Goal: Go to known website

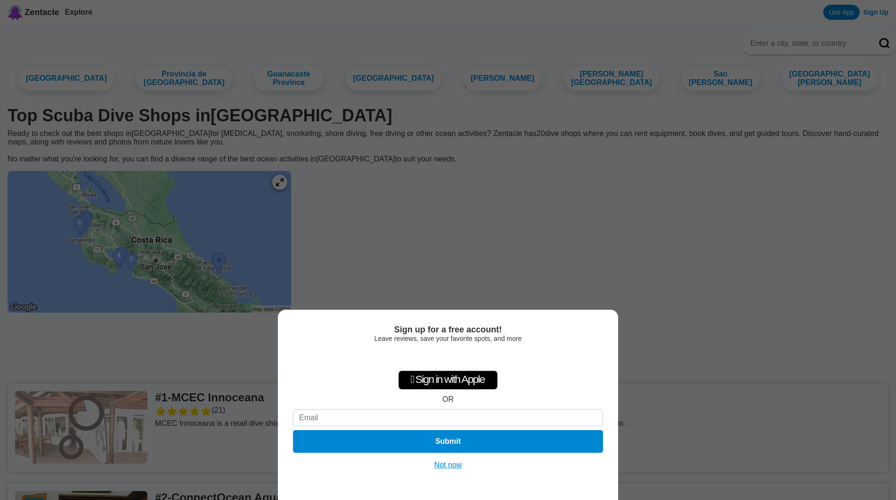
click at [445, 465] on button "Not now" at bounding box center [448, 465] width 34 height 9
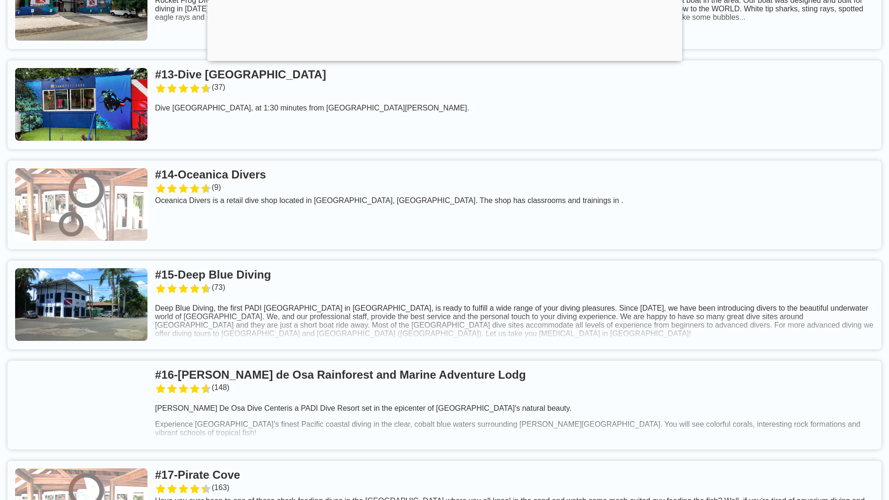
scroll to position [1748, 0]
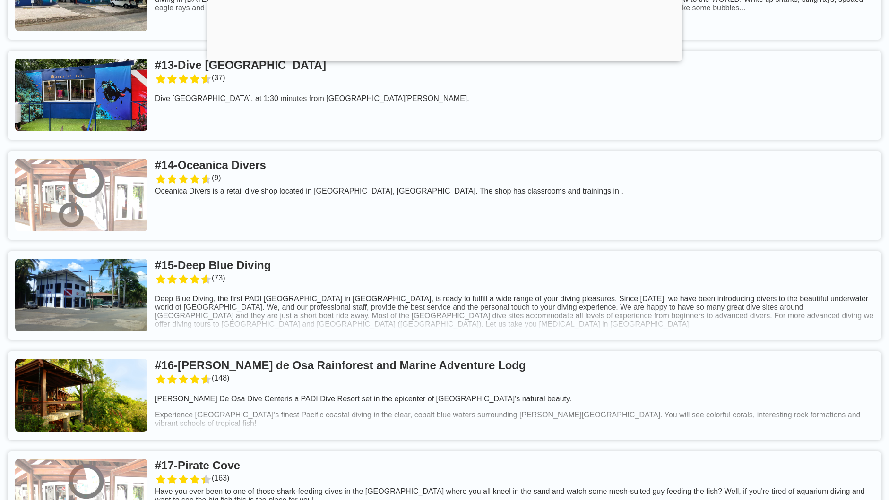
click at [266, 279] on link at bounding box center [445, 295] width 874 height 89
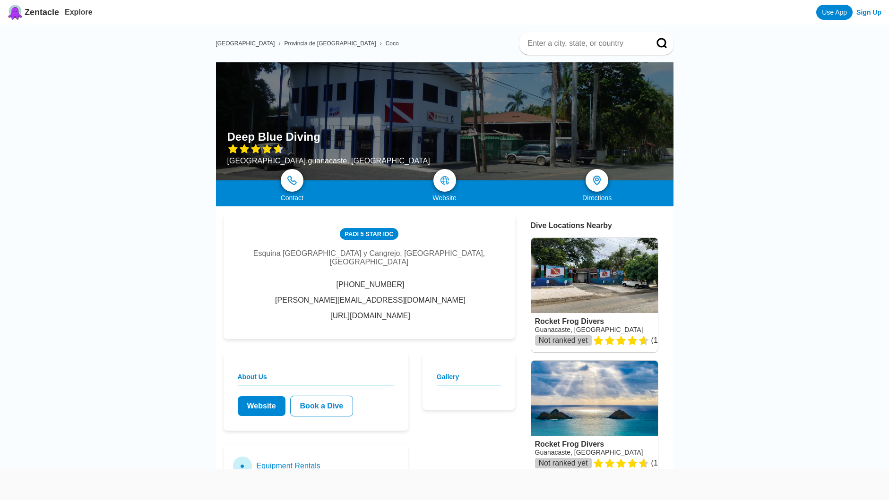
click at [270, 397] on link "Website" at bounding box center [262, 406] width 48 height 20
